Goal: Transaction & Acquisition: Download file/media

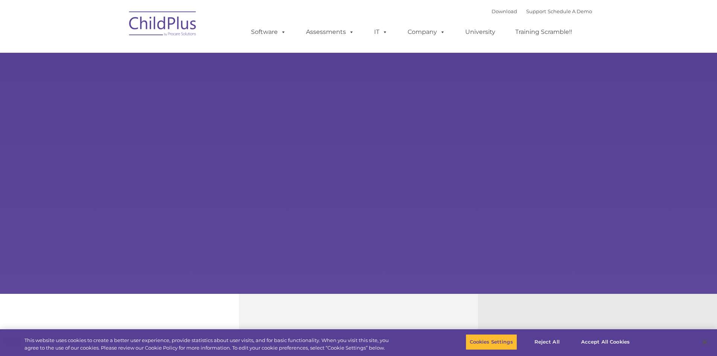
type input ""
select select "MEDIUM"
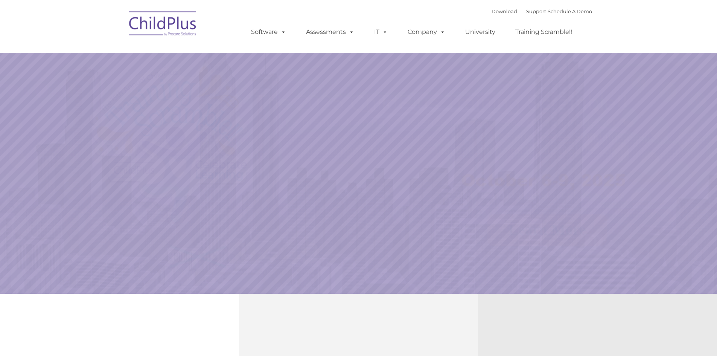
select select "MEDIUM"
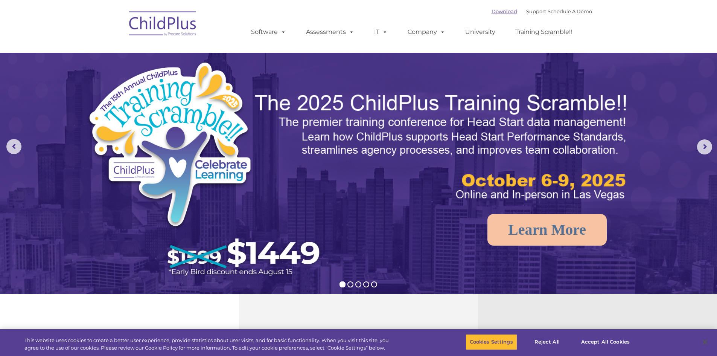
click at [495, 11] on link "Download" at bounding box center [505, 11] width 26 height 6
